Goal: Navigation & Orientation: Find specific page/section

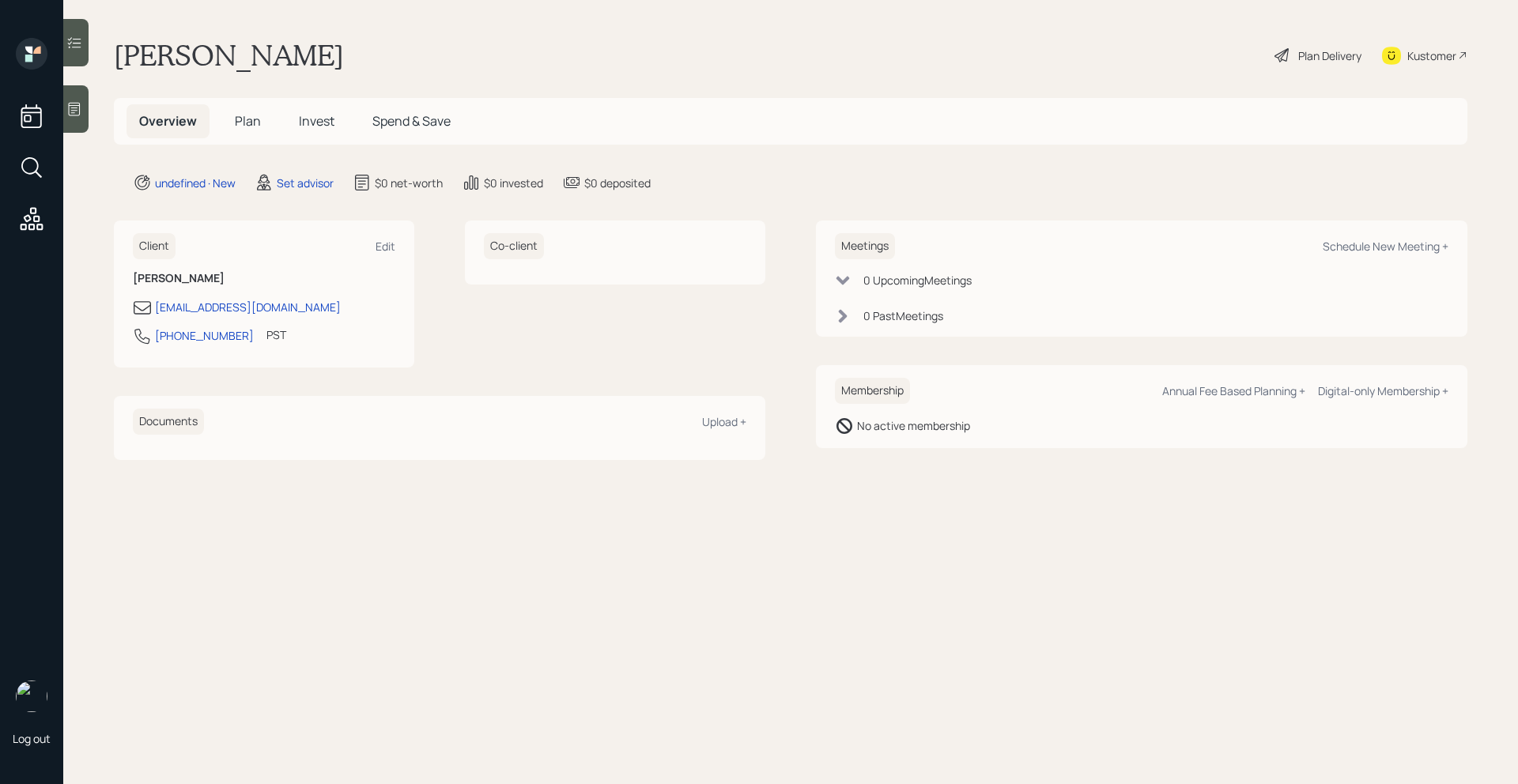
click at [69, 122] on div at bounding box center [76, 109] width 25 height 48
